Goal: Register for event/course

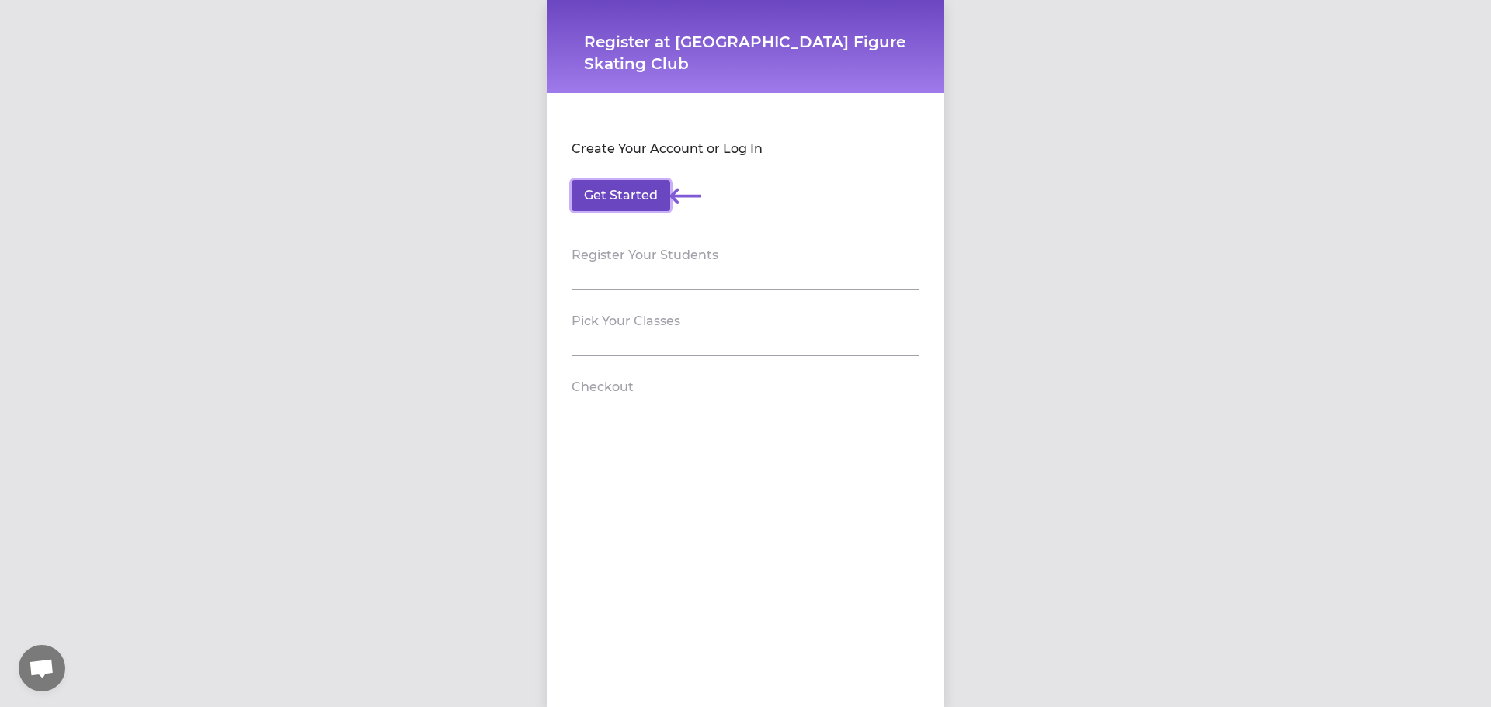
click at [636, 196] on button "Get Started" at bounding box center [620, 195] width 99 height 31
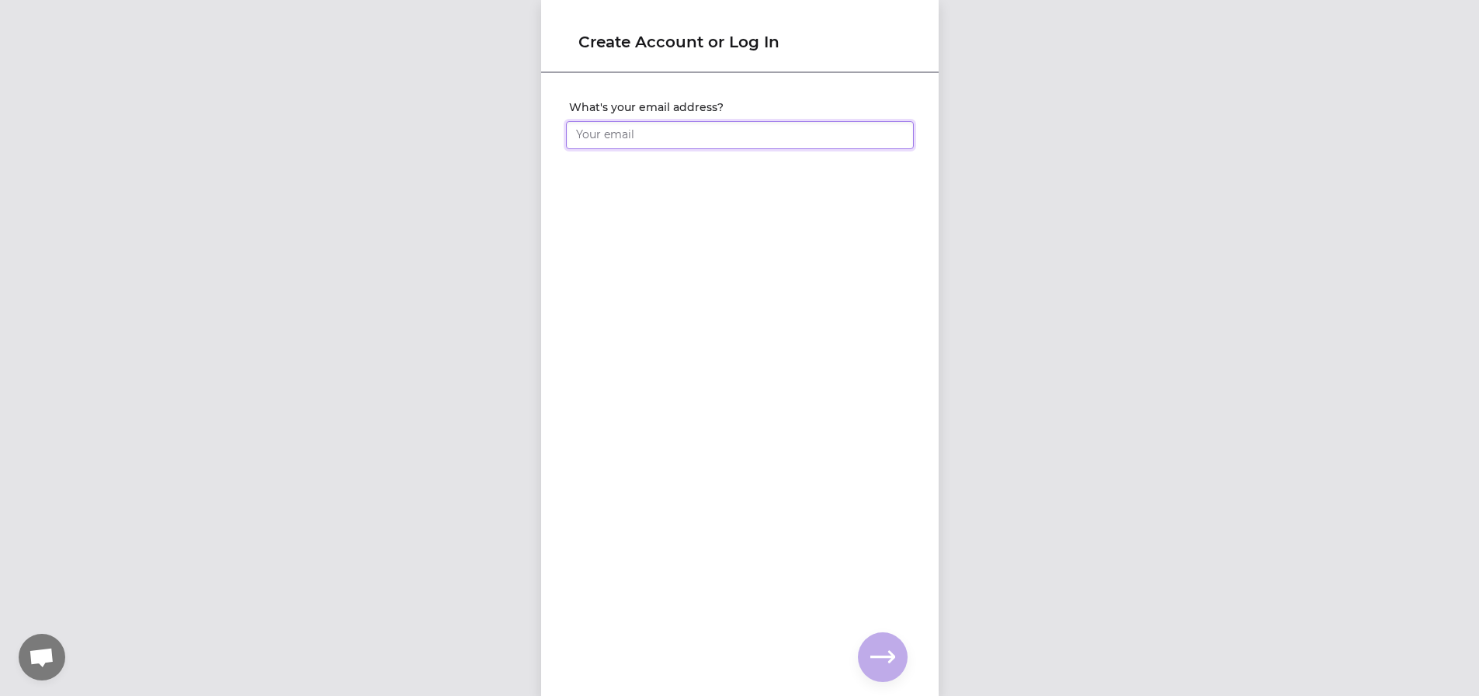
click at [616, 144] on input "What's your email address?" at bounding box center [740, 135] width 348 height 28
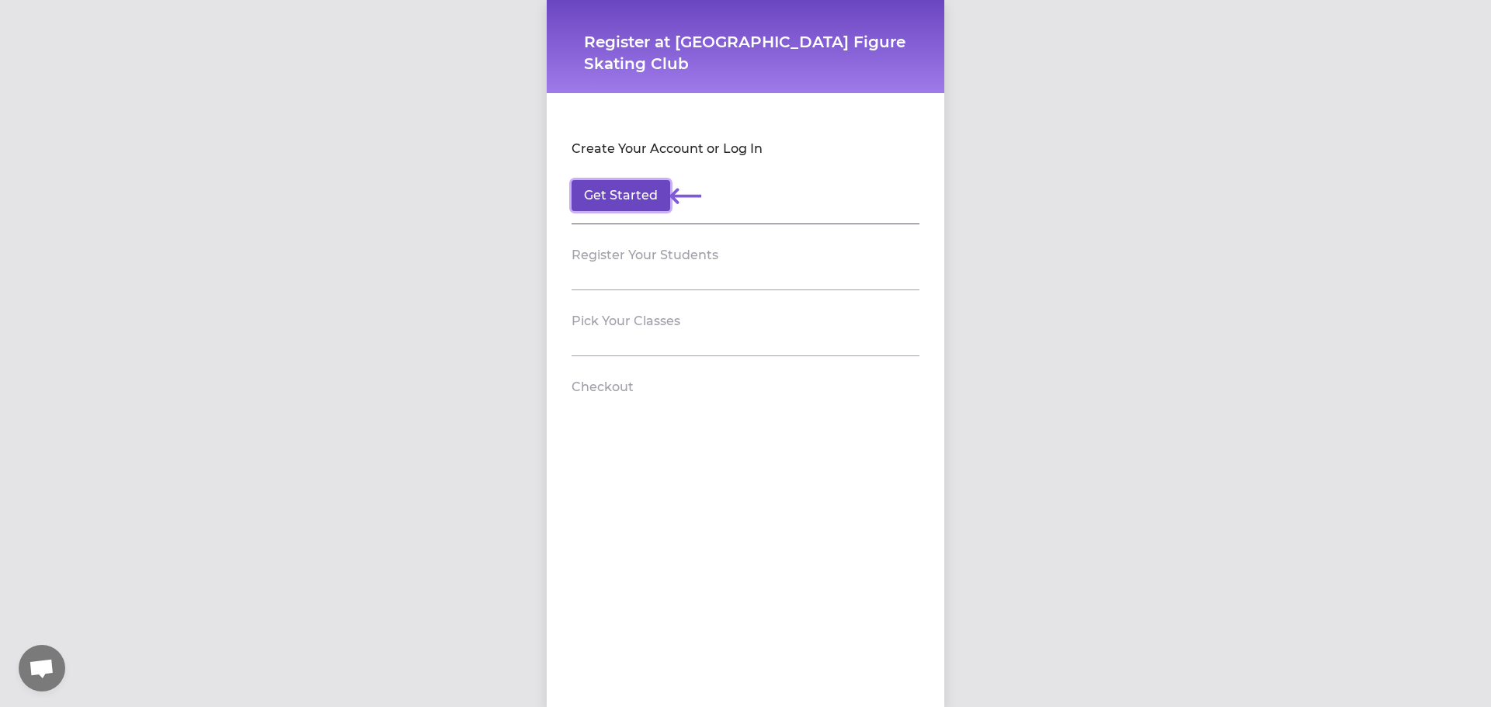
click at [618, 201] on button "Get Started" at bounding box center [620, 195] width 99 height 31
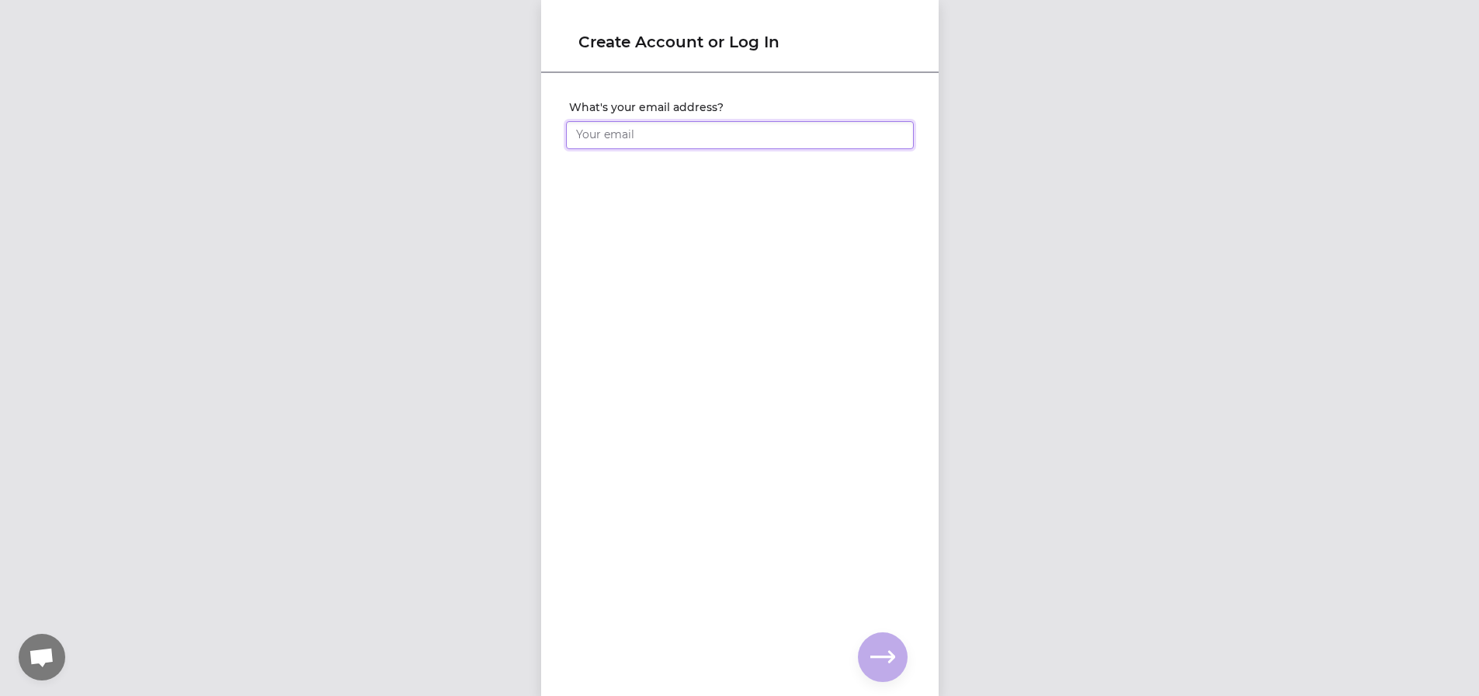
click at [626, 143] on input "What's your email address?" at bounding box center [740, 135] width 348 height 28
type input "[PERSON_NAME][EMAIL_ADDRESS][DOMAIN_NAME]"
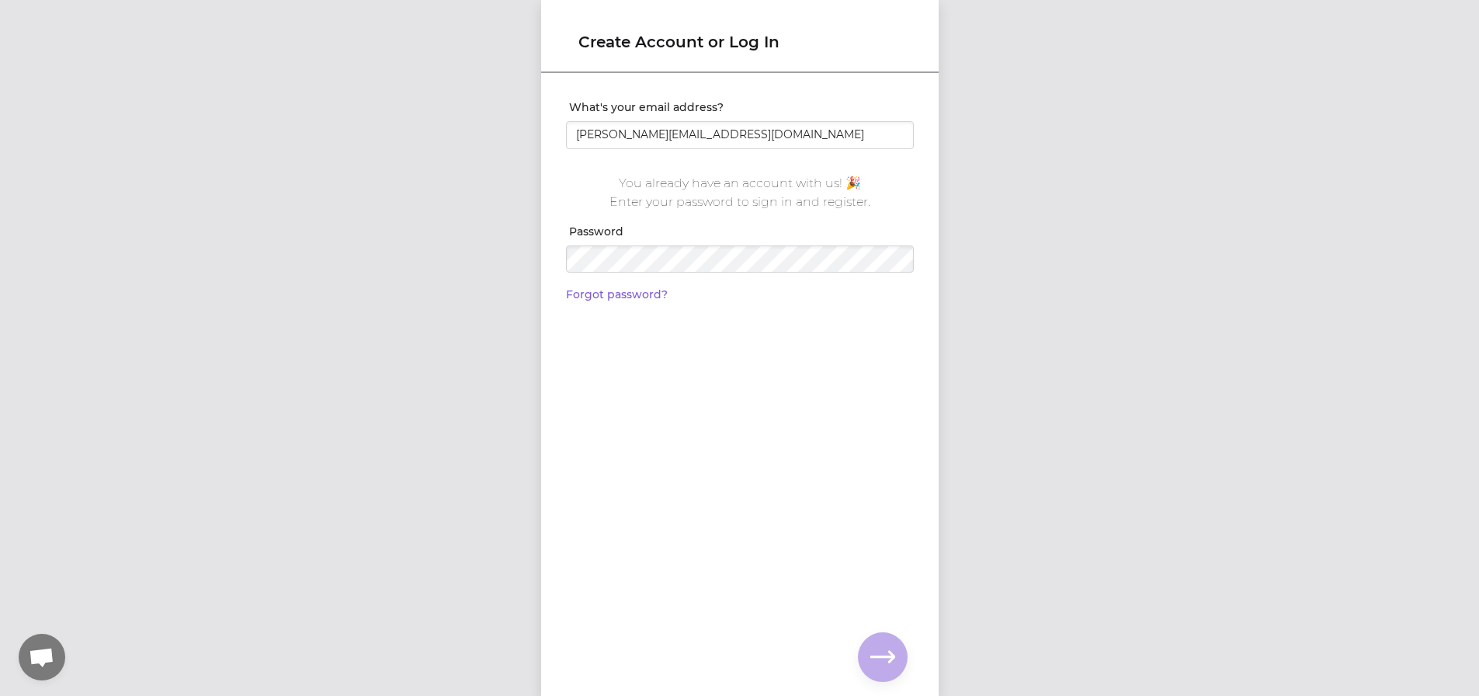
click at [627, 276] on div at bounding box center [740, 279] width 348 height 12
click at [891, 660] on icon "button" at bounding box center [882, 657] width 25 height 12
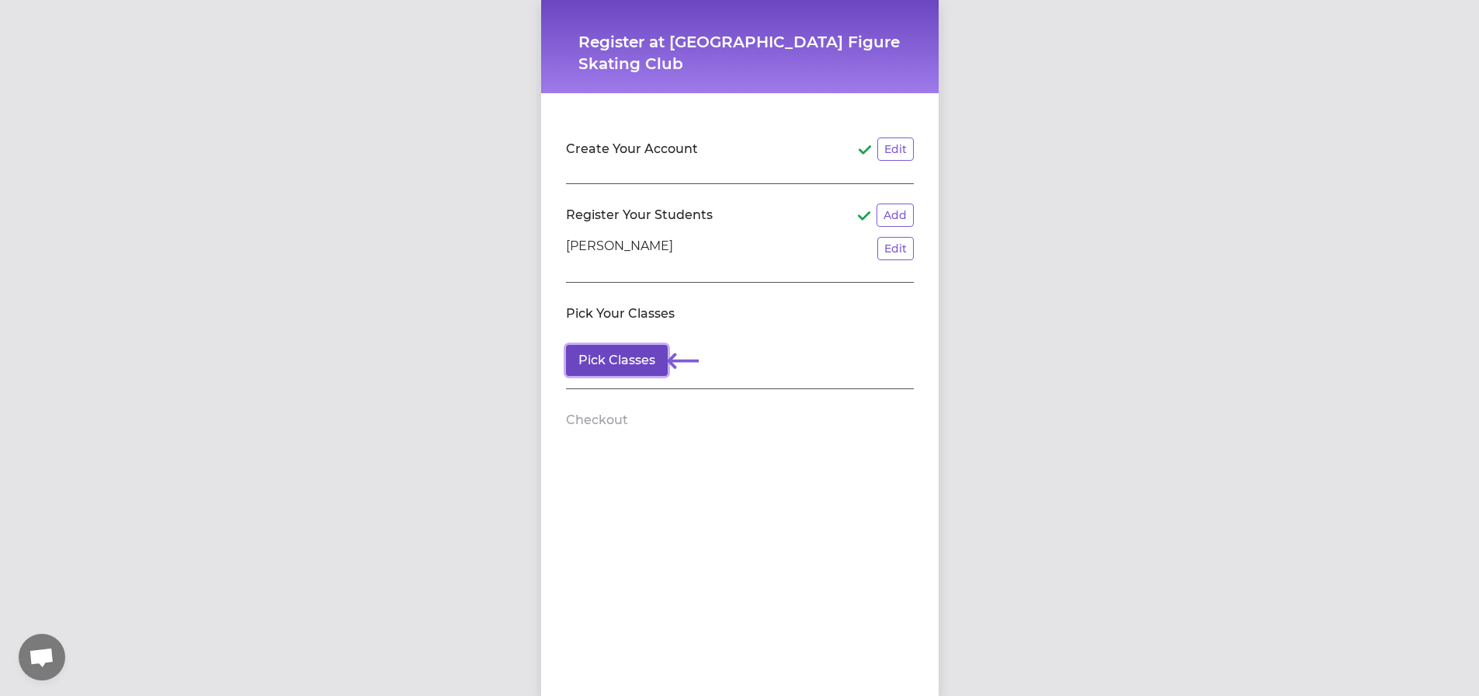
click at [630, 357] on button "Pick Classes" at bounding box center [617, 360] width 102 height 31
